Goal: Information Seeking & Learning: Learn about a topic

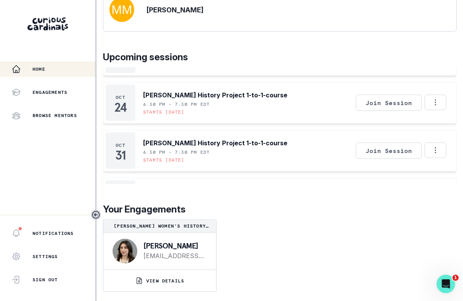
scroll to position [129, 0]
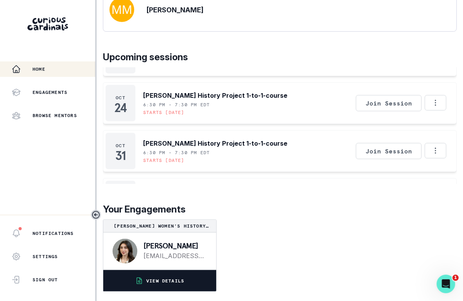
click at [157, 280] on p "VIEW DETAILS" at bounding box center [165, 281] width 38 height 6
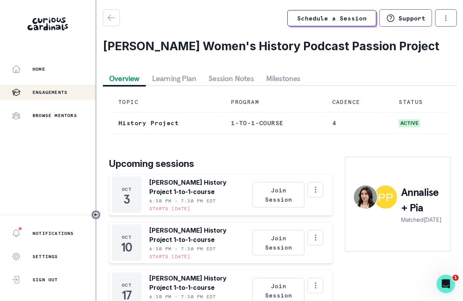
scroll to position [57, 0]
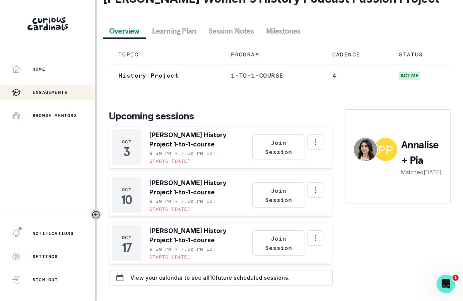
click at [364, 153] on img at bounding box center [365, 149] width 23 height 23
click at [43, 67] on p "Home" at bounding box center [38, 69] width 13 height 6
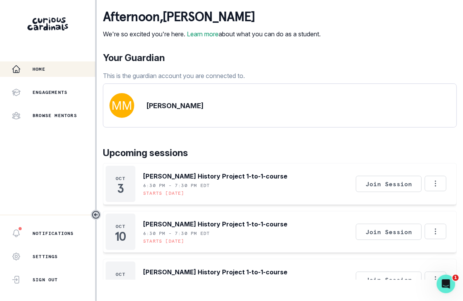
scroll to position [104, 0]
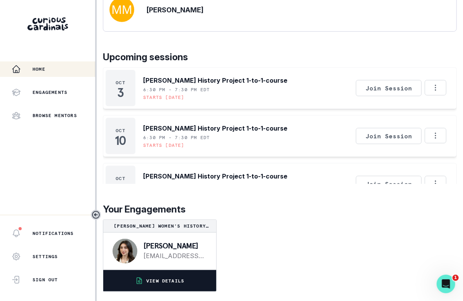
click at [197, 278] on button "VIEW DETAILS" at bounding box center [159, 280] width 113 height 21
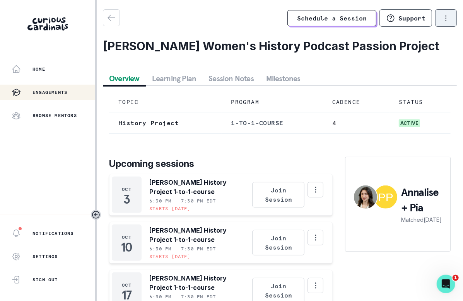
click at [441, 19] on icon "options" at bounding box center [445, 18] width 9 height 9
click at [301, 165] on div "Upcoming sessions [DATE] [PERSON_NAME] History Project 1-to-1-course 6:30 PM - …" at bounding box center [279, 236] width 341 height 193
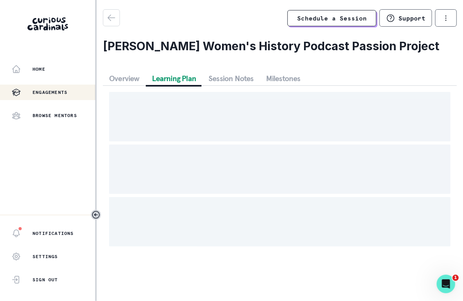
click at [159, 81] on button "Learning Plan" at bounding box center [174, 78] width 57 height 14
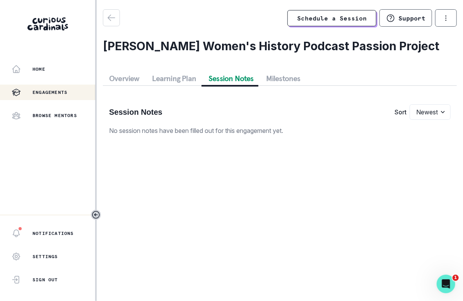
click at [226, 79] on button "Session Notes" at bounding box center [231, 78] width 58 height 14
click at [274, 79] on button "Milestones" at bounding box center [283, 78] width 47 height 14
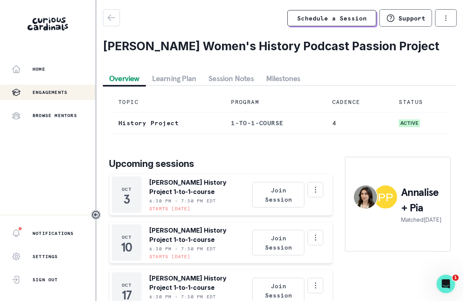
click at [122, 78] on button "Overview" at bounding box center [124, 78] width 43 height 14
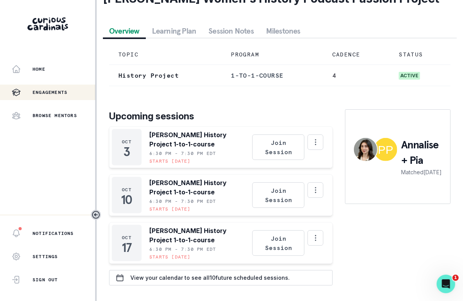
click at [357, 151] on img at bounding box center [365, 149] width 23 height 23
click at [37, 229] on div "Notifications" at bounding box center [53, 233] width 83 height 9
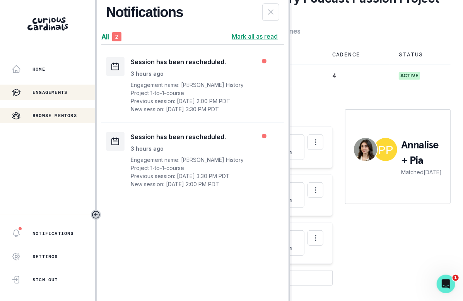
drag, startPoint x: 64, startPoint y: 114, endPoint x: 70, endPoint y: 108, distance: 7.7
click at [70, 108] on button "Browse Mentors" at bounding box center [47, 115] width 95 height 15
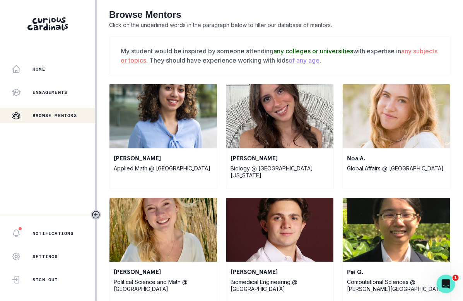
click at [335, 51] on u "any colleges or universities" at bounding box center [313, 51] width 80 height 8
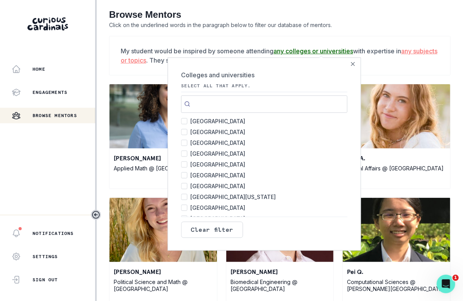
click at [181, 142] on input "[GEOGRAPHIC_DATA] 78" at bounding box center [184, 142] width 6 height 6
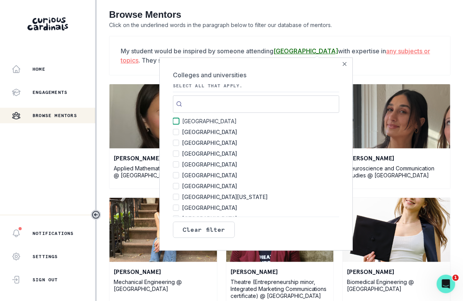
click at [173, 119] on input "[GEOGRAPHIC_DATA] 78" at bounding box center [176, 121] width 6 height 6
checkbox input "false"
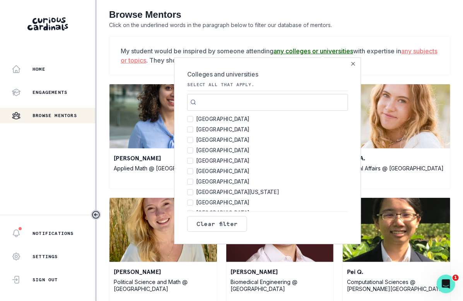
click at [69, 187] on div at bounding box center [47, 169] width 95 height 92
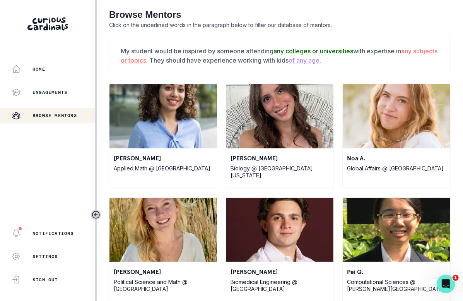
click at [329, 51] on u "any colleges or universities" at bounding box center [313, 51] width 80 height 8
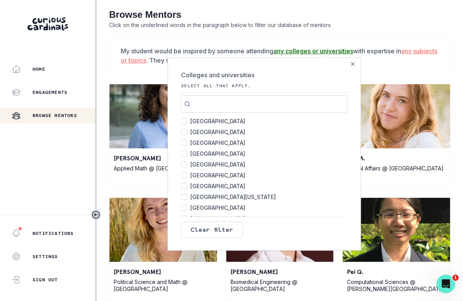
click at [181, 144] on input "[GEOGRAPHIC_DATA] 78" at bounding box center [184, 142] width 6 height 6
checkbox input "true"
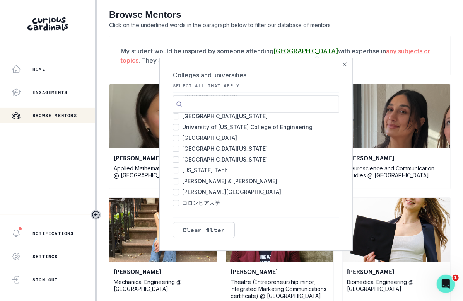
scroll to position [131, 0]
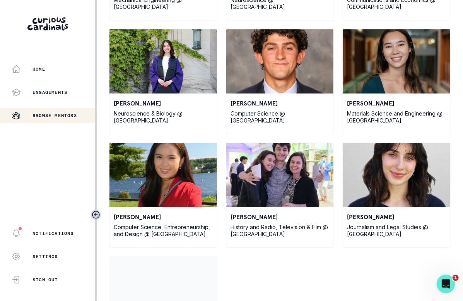
scroll to position [2850, 0]
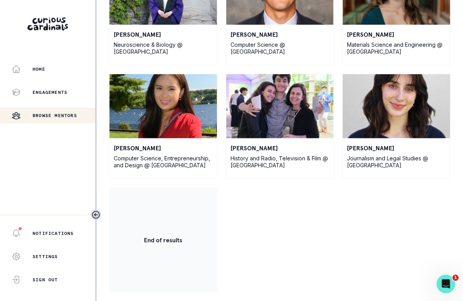
click at [389, 102] on img at bounding box center [395, 106] width 107 height 64
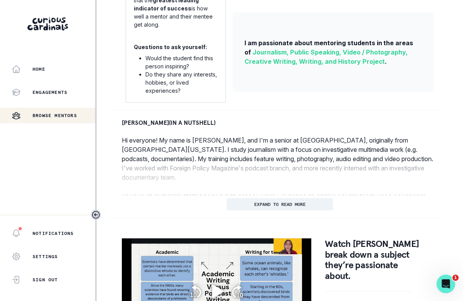
scroll to position [273, 0]
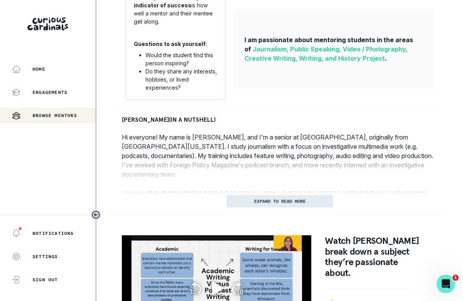
click at [257, 204] on p "EXPAND TO READ MORE" at bounding box center [279, 201] width 51 height 5
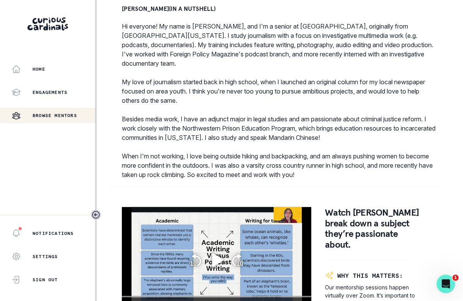
scroll to position [386, 0]
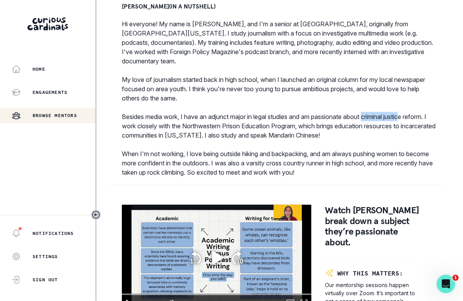
drag, startPoint x: 373, startPoint y: 122, endPoint x: 413, endPoint y: 122, distance: 40.6
click at [413, 122] on p "Besides media work, I have an adjunct major in legal studies and am passionate …" at bounding box center [280, 126] width 316 height 28
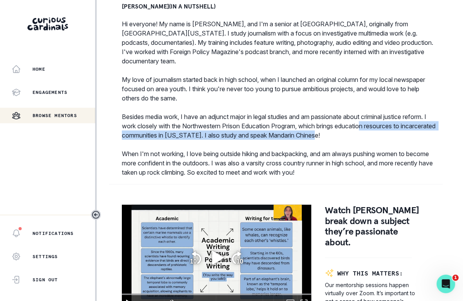
drag, startPoint x: 294, startPoint y: 134, endPoint x: 379, endPoint y: 139, distance: 84.4
click at [379, 139] on p "Besides media work, I have an adjunct major in legal studies and am passionate …" at bounding box center [280, 126] width 316 height 28
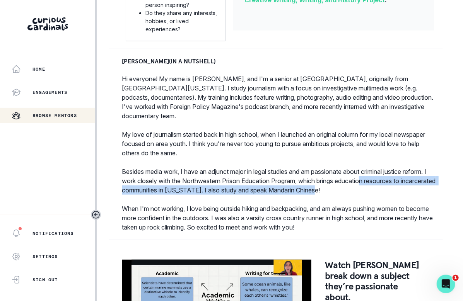
scroll to position [369, 0]
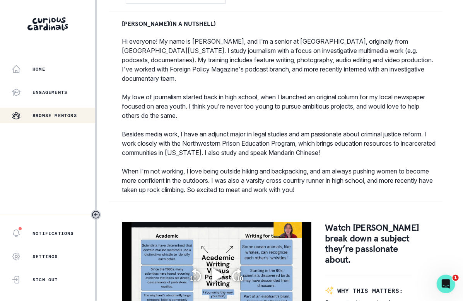
click at [274, 90] on p "Hi everyone! My name is [PERSON_NAME], and I'm a senior at [GEOGRAPHIC_DATA], o…" at bounding box center [280, 116] width 316 height 158
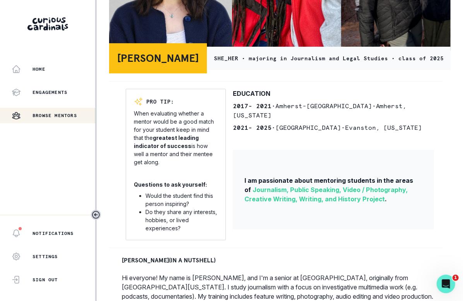
scroll to position [0, 0]
